Goal: Transaction & Acquisition: Purchase product/service

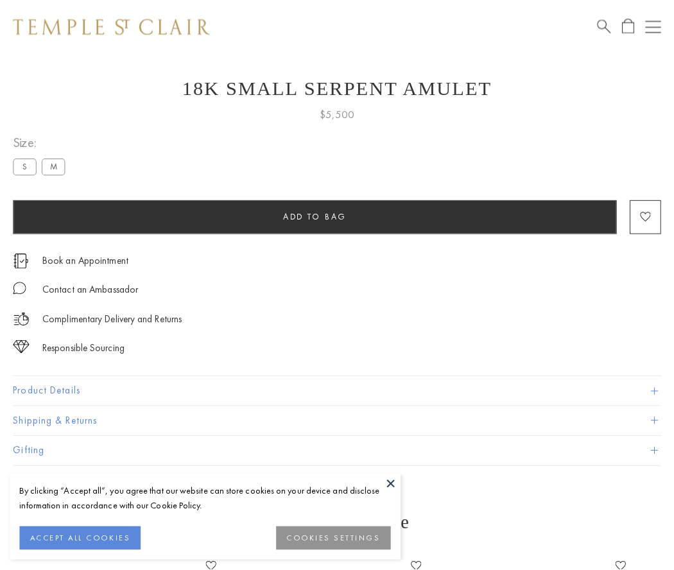
scroll to position [21, 0]
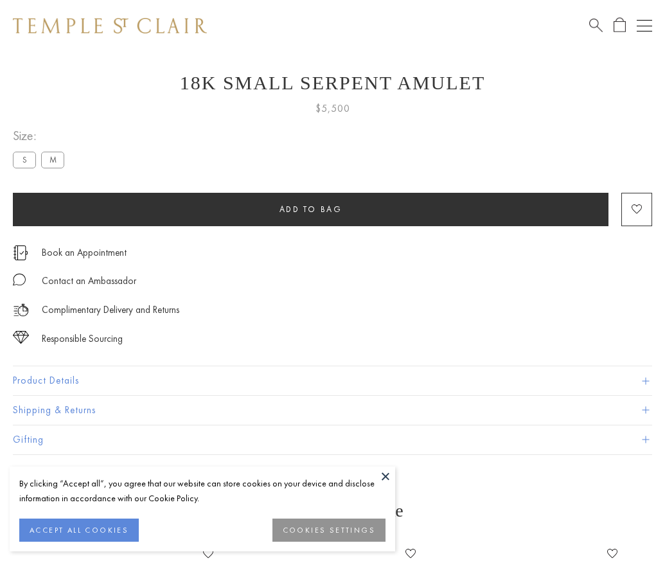
click at [310, 209] on span "Add to bag" at bounding box center [310, 209] width 63 height 11
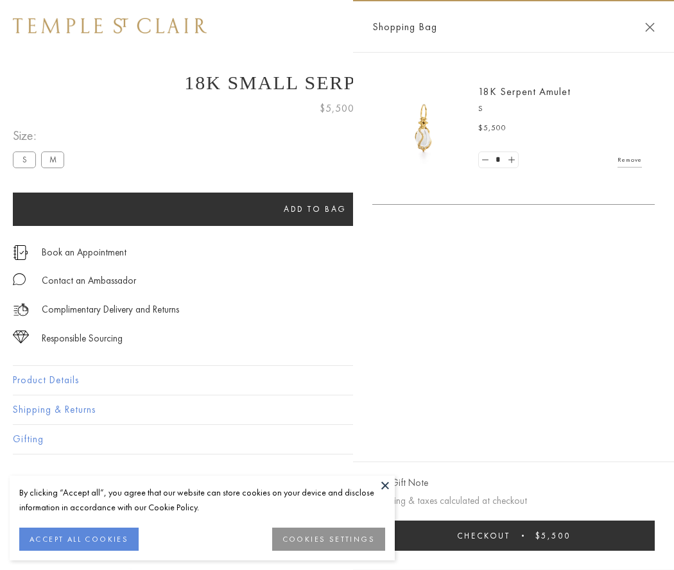
click at [524, 536] on span "submit" at bounding box center [523, 536] width 2 height 2
